Goal: Information Seeking & Learning: Find specific fact

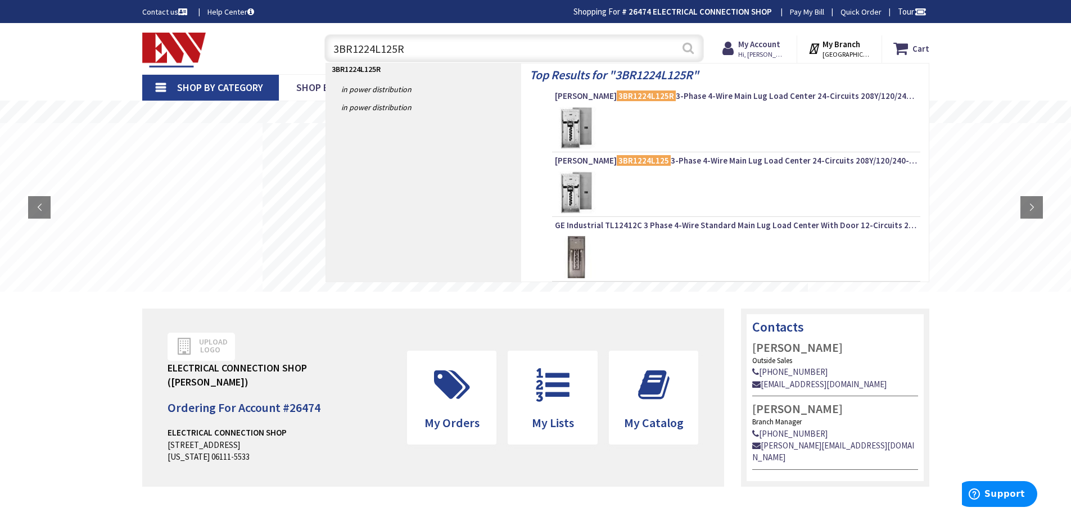
type input "3BR1224L125R"
click at [690, 48] on button "Search" at bounding box center [688, 47] width 15 height 25
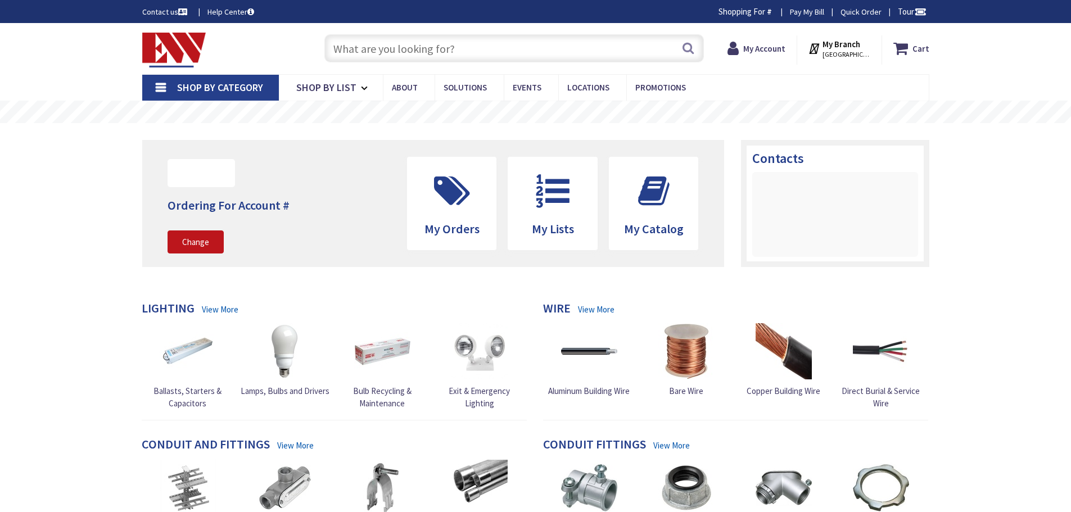
click at [354, 50] on input "text" at bounding box center [515, 48] width 380 height 28
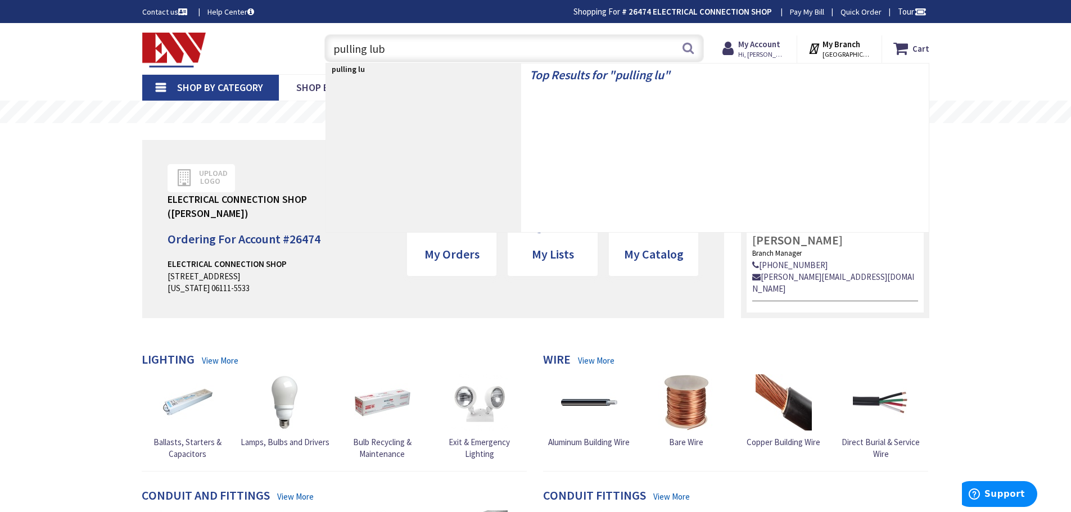
type input "pulling lube"
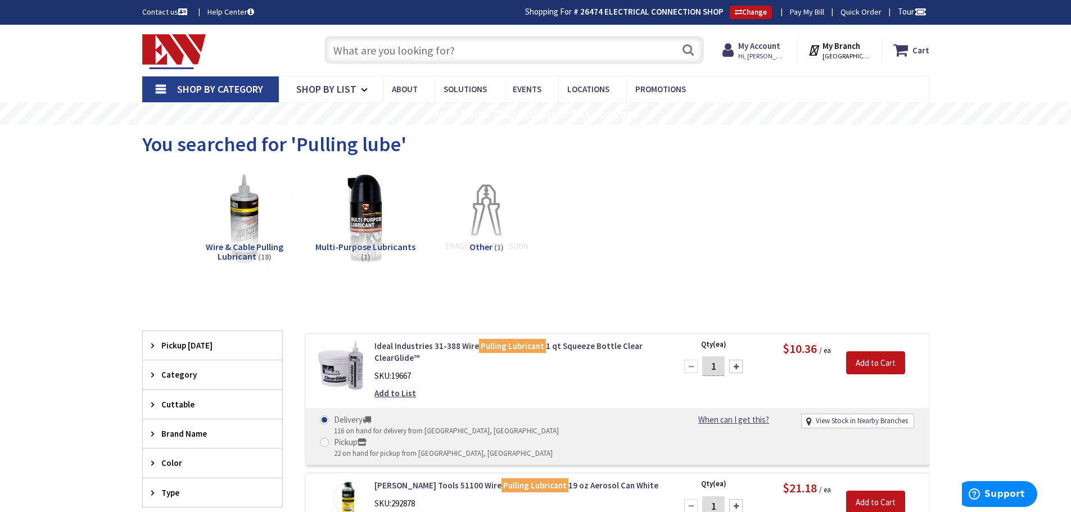
click at [368, 49] on input "text" at bounding box center [515, 50] width 380 height 28
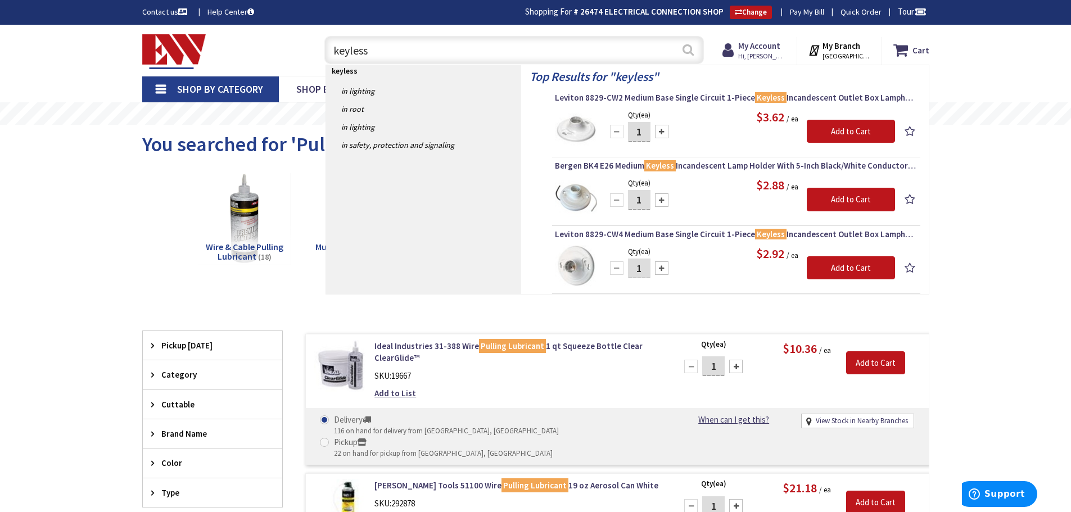
type input "keyless"
click at [686, 48] on button "Search" at bounding box center [688, 49] width 15 height 25
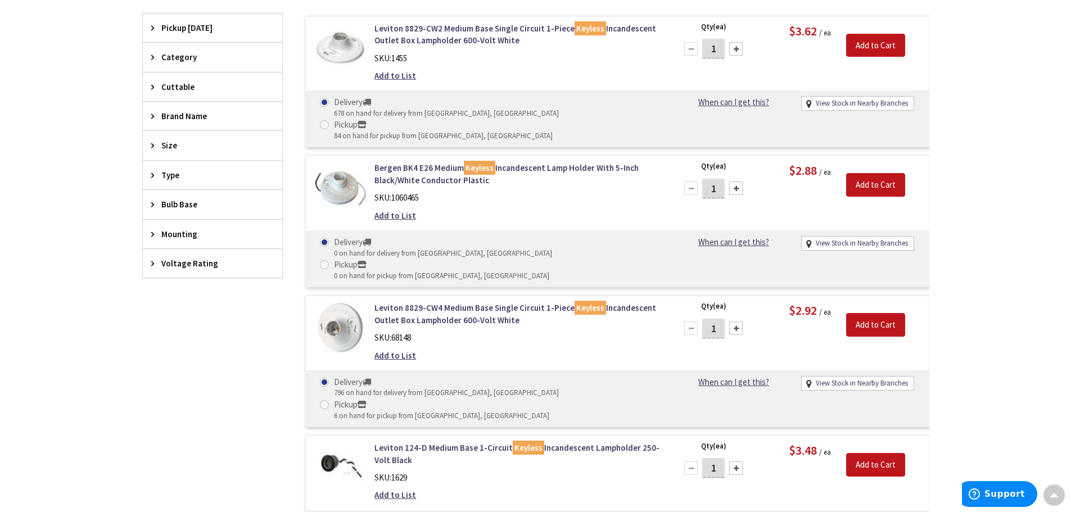
scroll to position [189, 0]
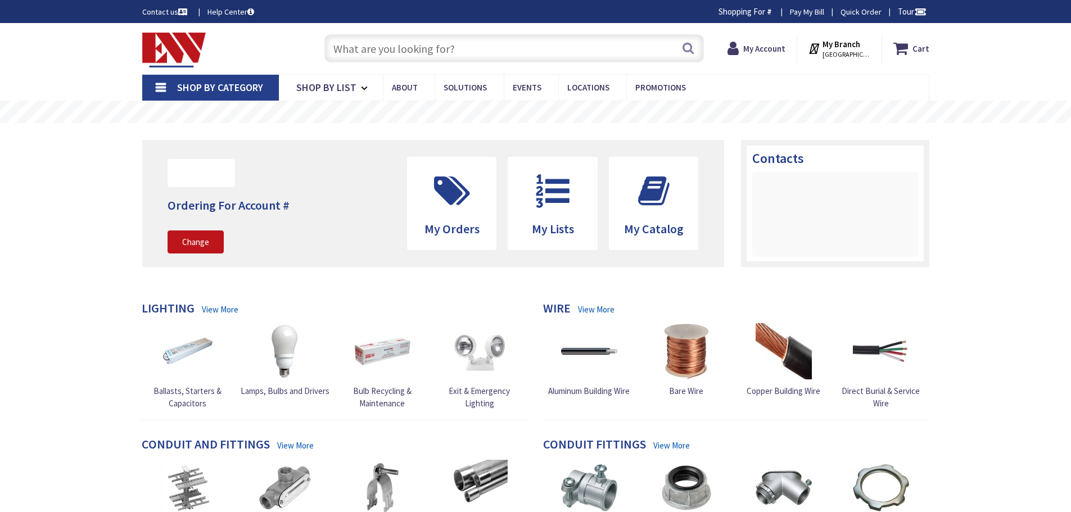
click at [375, 46] on input "text" at bounding box center [515, 48] width 380 height 28
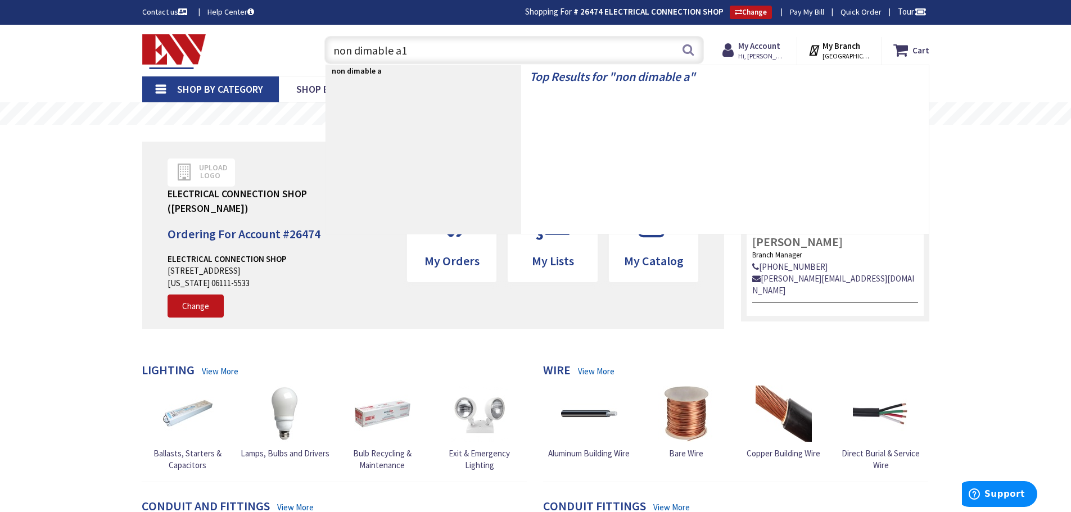
type input "non dimable a19"
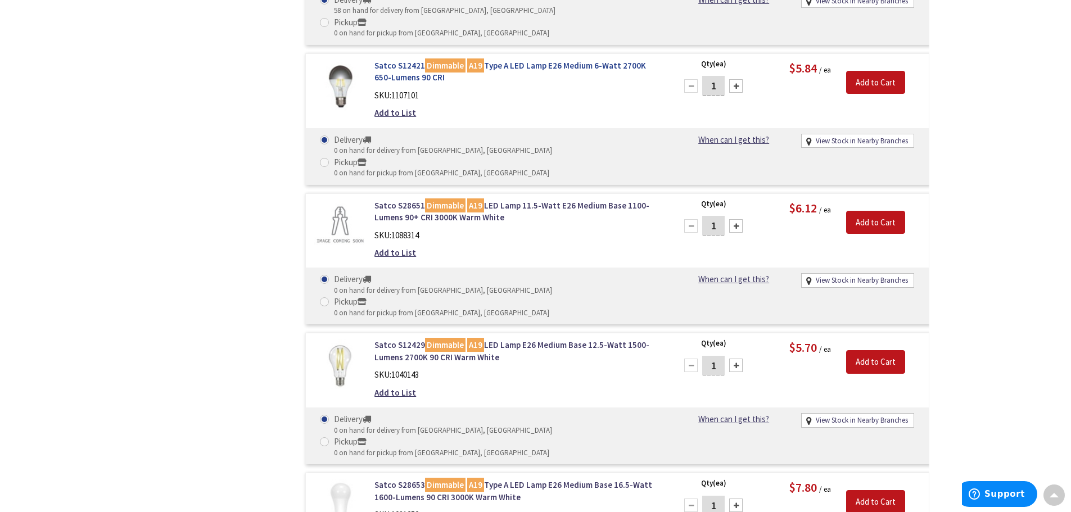
scroll to position [844, 0]
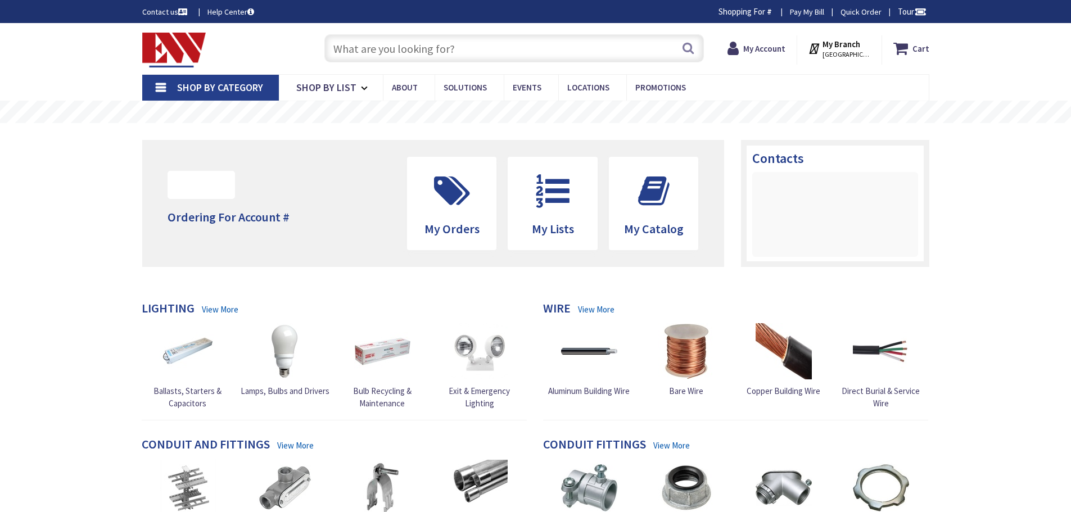
click at [485, 50] on input "text" at bounding box center [515, 48] width 380 height 28
paste input "PG3672Z53117"
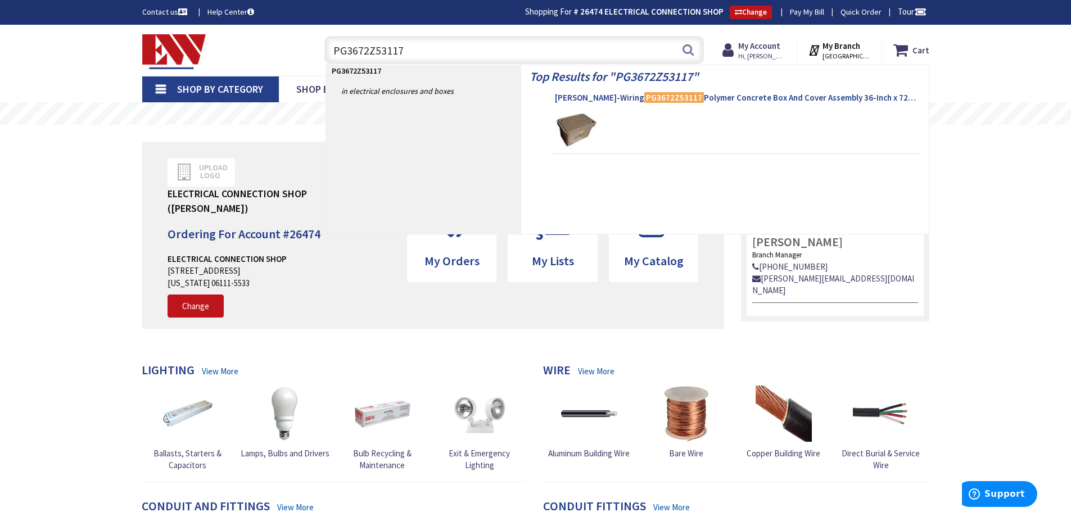
type input "PG3672Z53117"
click at [693, 94] on span "Hubbell-Wiring PG3672Z53117 Polymer Concrete Box And Cover Assembly 36-Inch x 7…" at bounding box center [736, 97] width 363 height 11
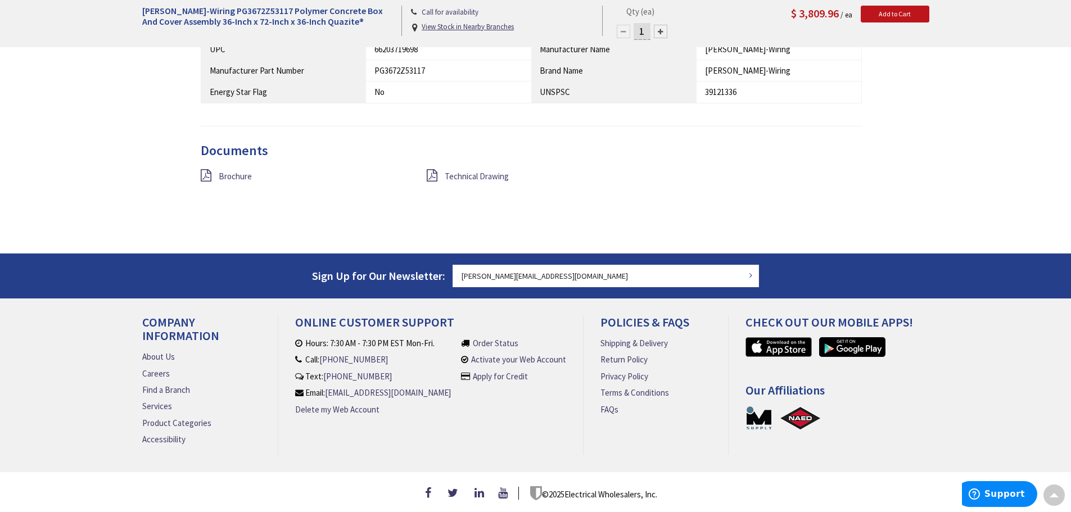
scroll to position [739, 0]
